Goal: Information Seeking & Learning: Understand process/instructions

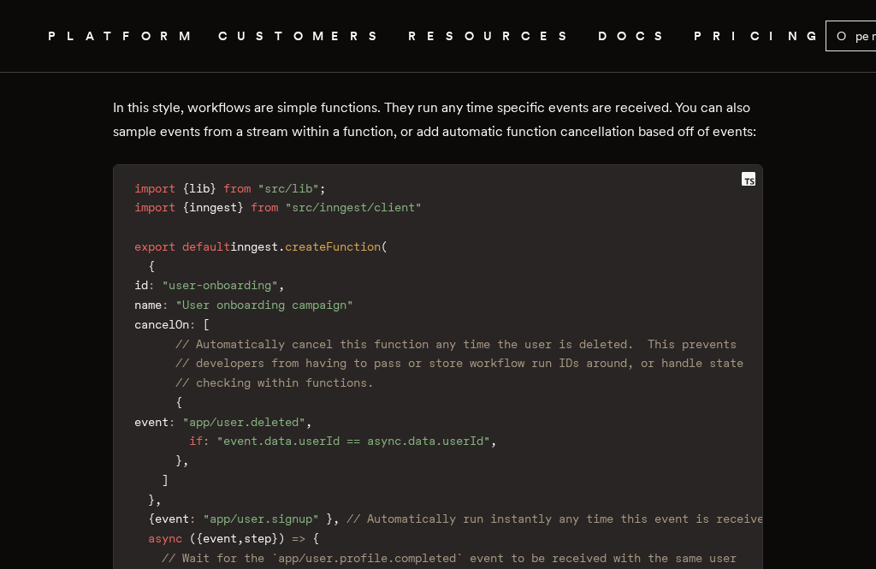
scroll to position [3793, 0]
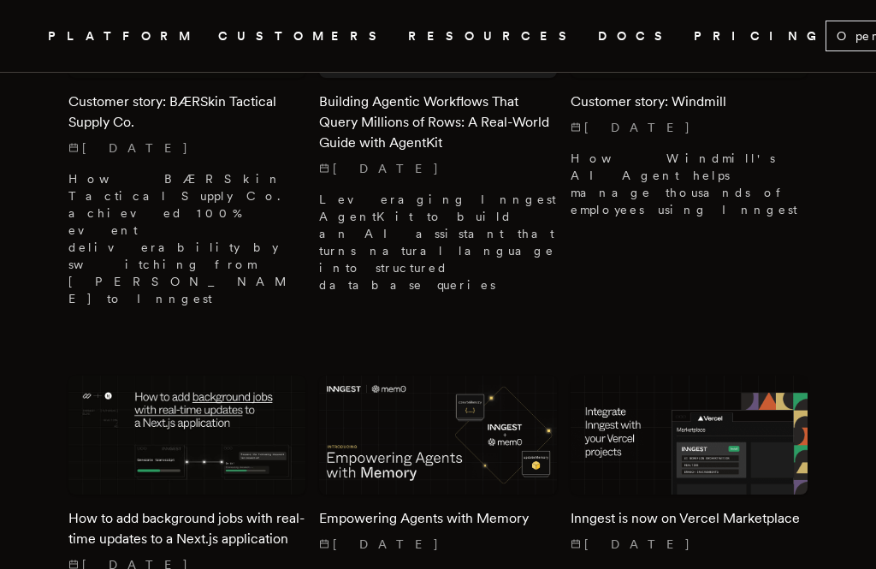
scroll to position [1253, 0]
click at [261, 508] on h2 "How to add background jobs with real-time updates to a Next.js application" at bounding box center [186, 528] width 237 height 41
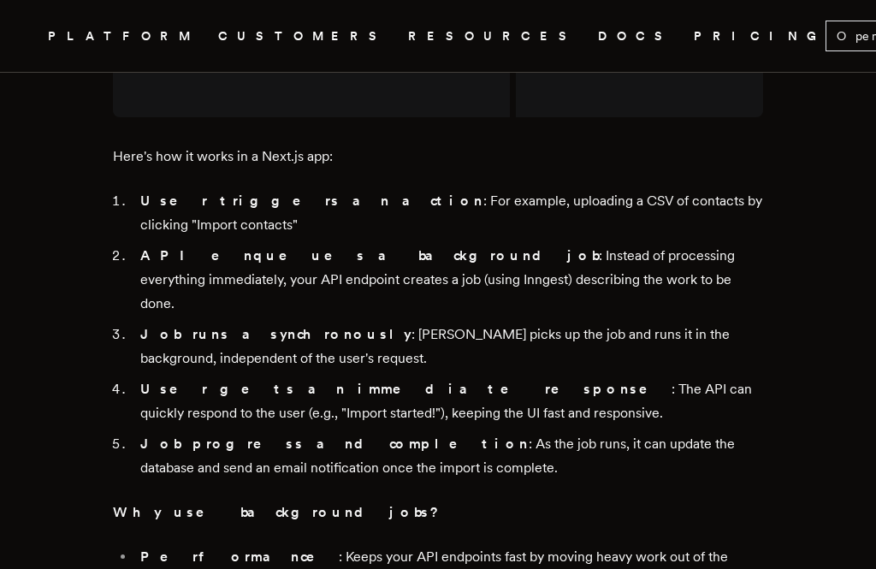
scroll to position [2861, 0]
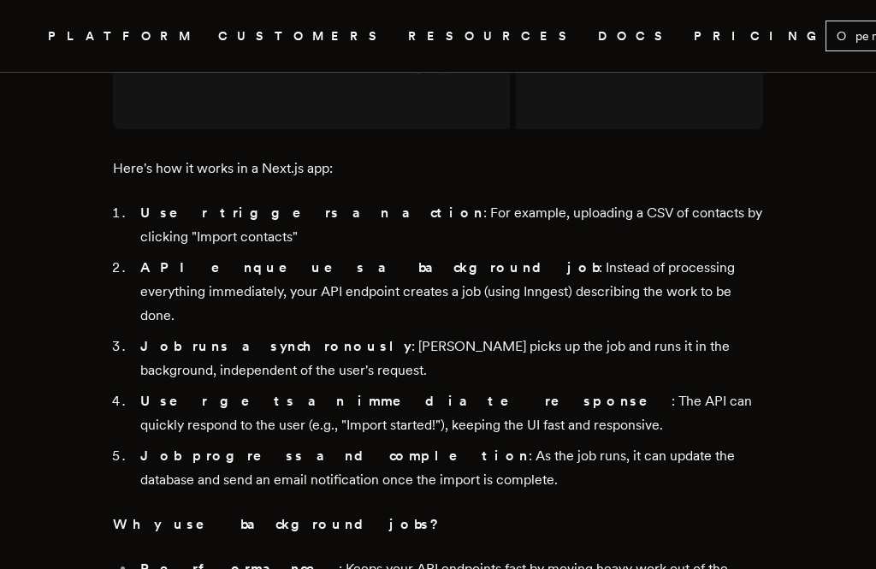
click at [598, 43] on link "DOCS" at bounding box center [635, 36] width 75 height 21
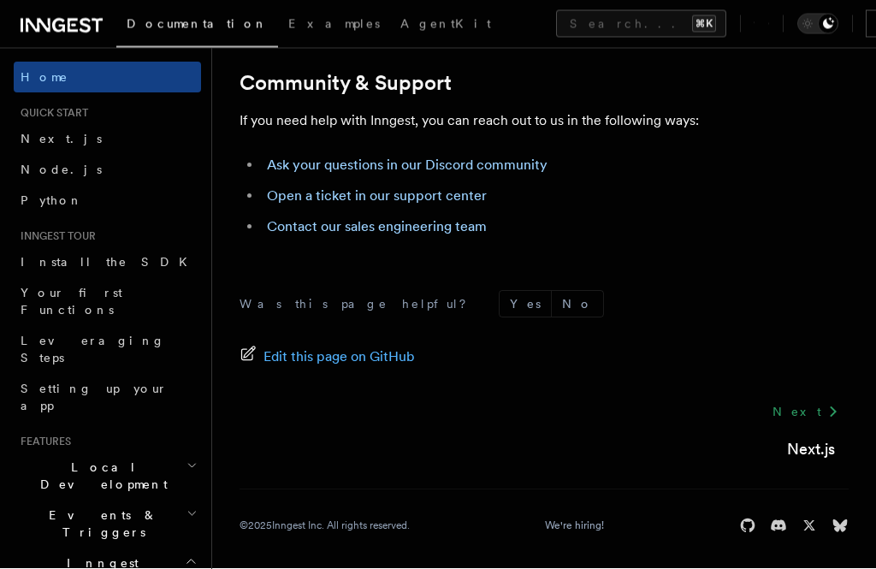
click at [556, 37] on button "Search... ⌘K" at bounding box center [641, 23] width 170 height 27
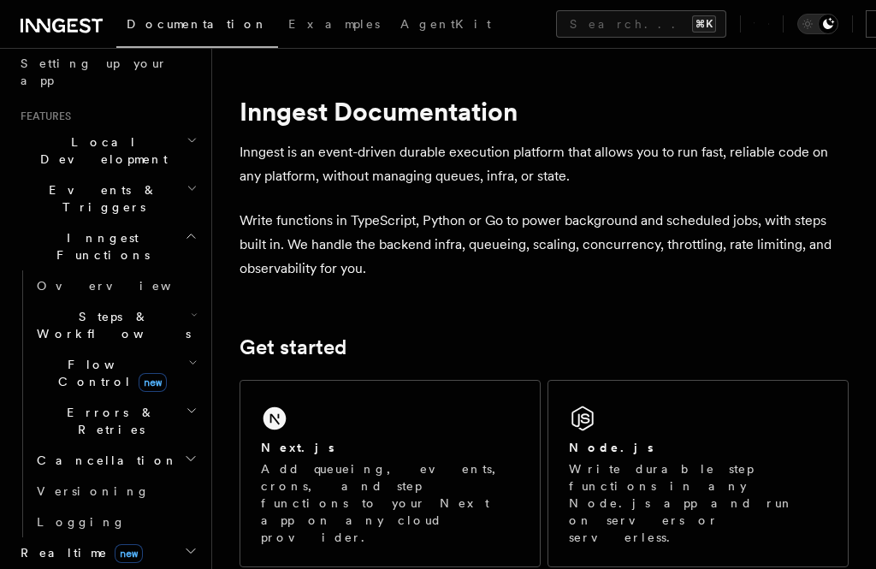
scroll to position [328, 0]
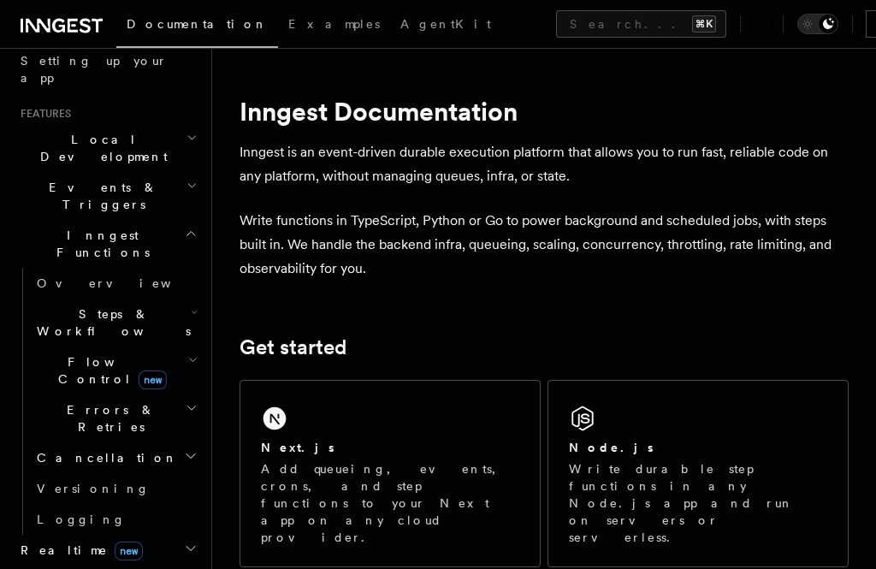
click at [191, 305] on icon "button" at bounding box center [194, 312] width 7 height 14
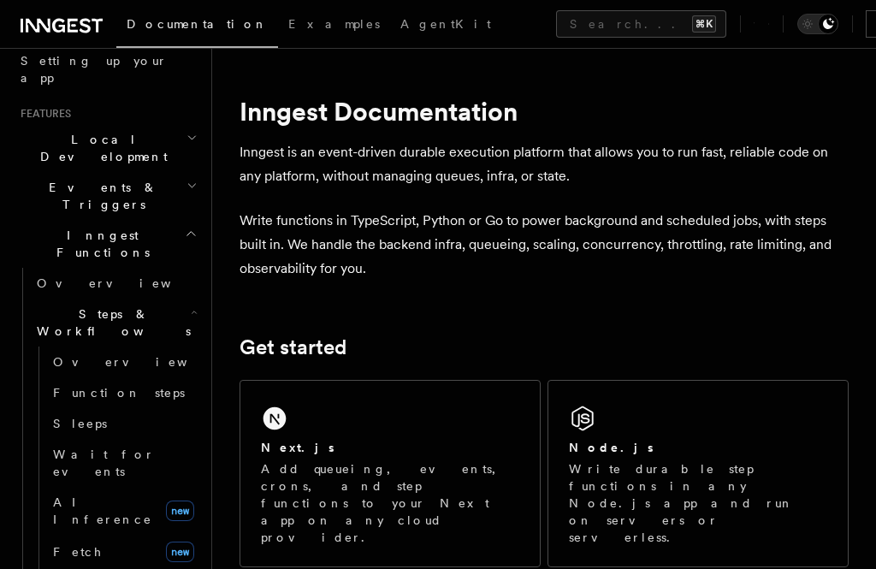
click at [108, 386] on span "Function steps" at bounding box center [119, 393] width 132 height 14
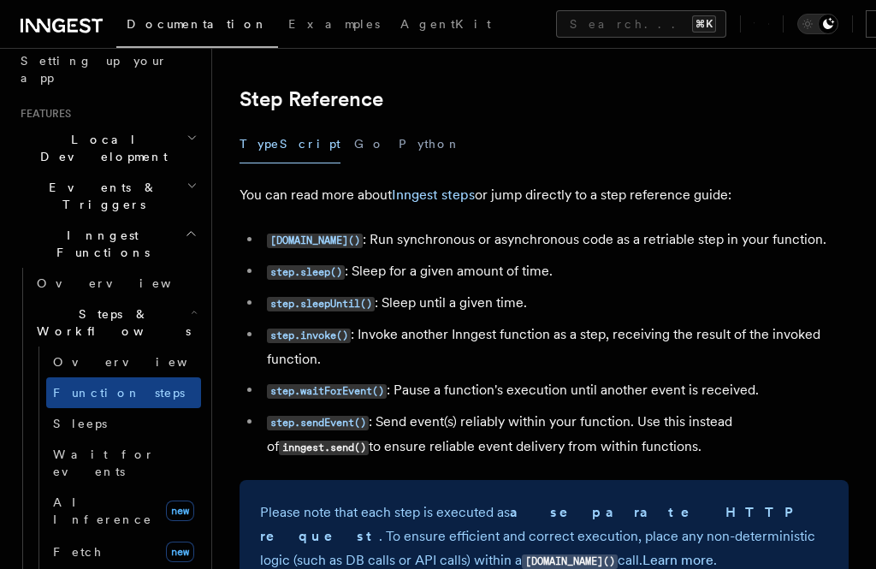
scroll to position [3050, 0]
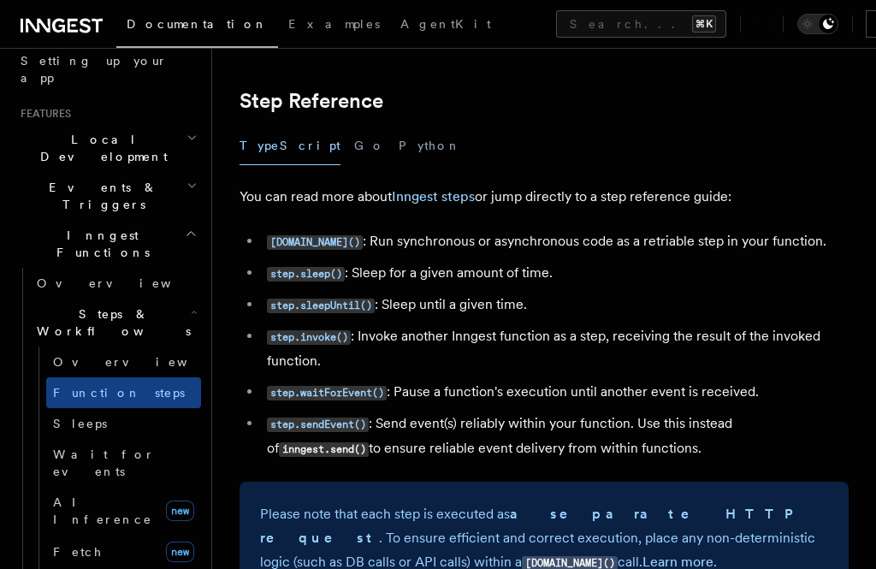
click at [347, 299] on code "step.sleepUntil()" at bounding box center [321, 306] width 108 height 15
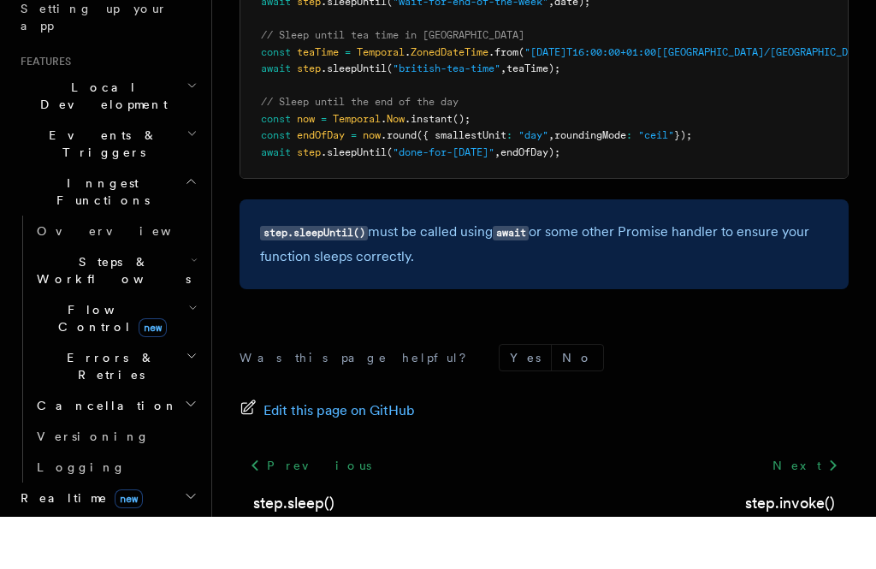
scroll to position [788, 0]
